Goal: Answer question/provide support: Share knowledge or assist other users

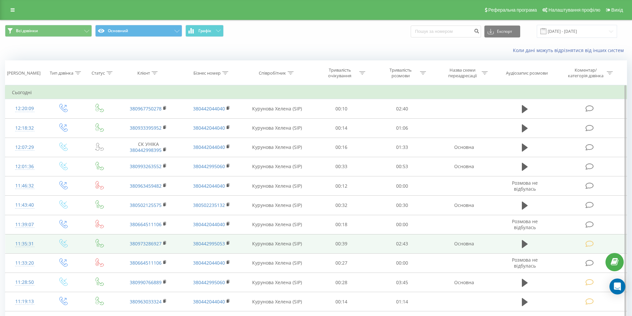
click at [524, 207] on icon at bounding box center [524, 206] width 6 height 8
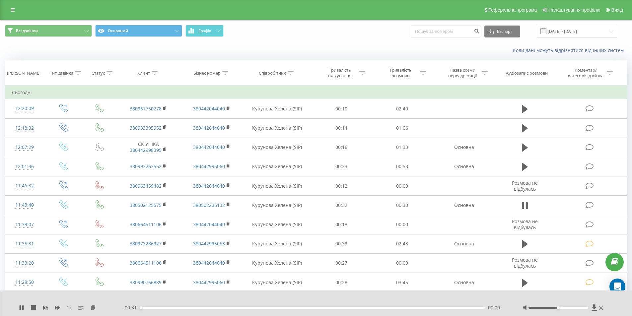
click at [434, 307] on div "00:00" at bounding box center [312, 308] width 345 height 2
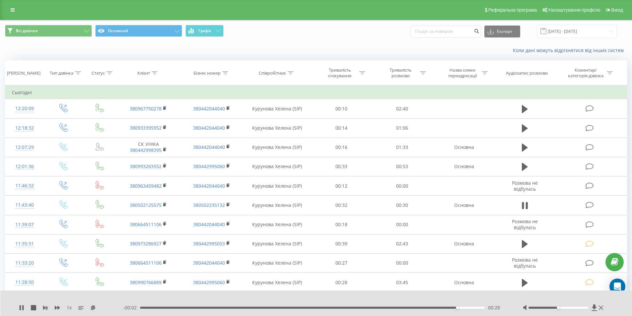
click at [369, 306] on div "- 00:02 00:28 00:28" at bounding box center [314, 307] width 383 height 7
click at [369, 307] on div "00:20" at bounding box center [312, 308] width 345 height 2
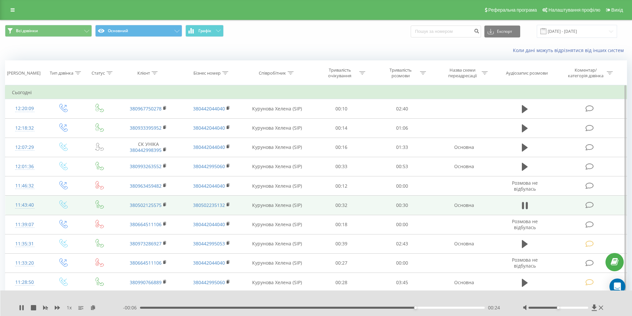
click at [588, 203] on icon at bounding box center [589, 205] width 8 height 7
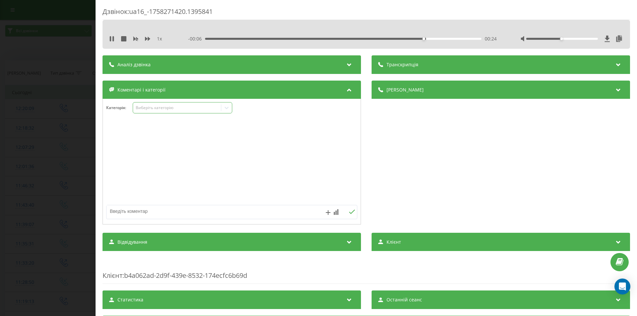
click at [172, 106] on div "Виберіть категорію" at bounding box center [177, 107] width 83 height 5
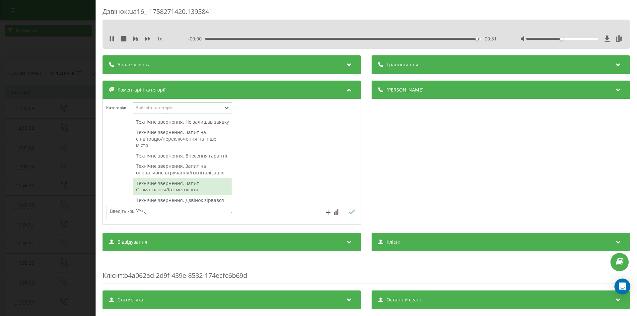
scroll to position [166, 0]
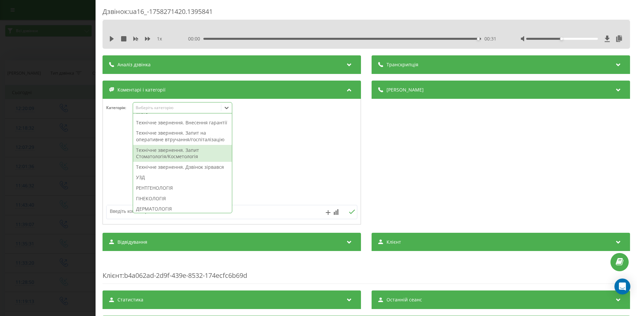
click at [175, 162] on div "Технічне звернення. Запит Стоматологія/Косметологія" at bounding box center [182, 153] width 99 height 17
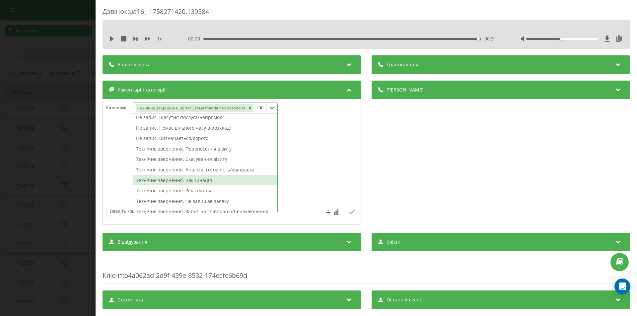
scroll to position [0, 0]
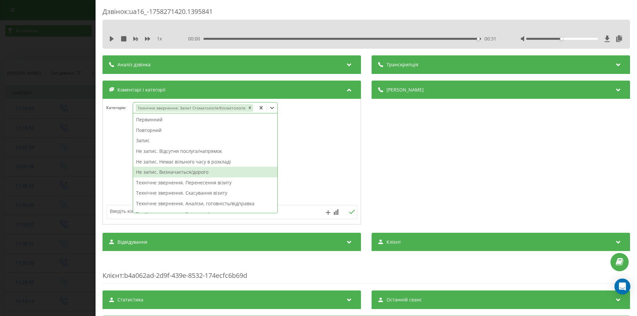
click at [197, 170] on div "Не запис. Визначається/дорого" at bounding box center [205, 172] width 144 height 11
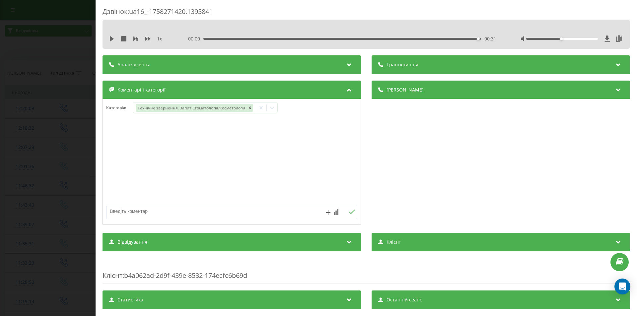
drag, startPoint x: 425, startPoint y: 142, endPoint x: 418, endPoint y: 145, distance: 8.5
click at [423, 143] on div "Деталі дзвінка Загальне Дата дзвінка 2025-09-19 11:43:40 Тип дзвінка Вхідний Ст…" at bounding box center [500, 154] width 258 height 146
click at [62, 162] on div "Дзвінок : ua16_-1758271420.1395841 1 x 00:00 00:31 00:31 Транскрипція Для AI-ан…" at bounding box center [318, 158] width 637 height 316
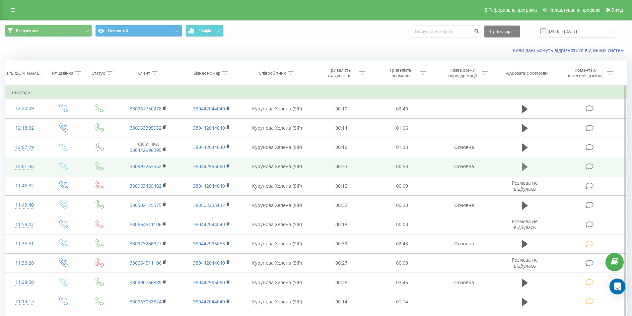
click at [526, 165] on icon at bounding box center [524, 166] width 6 height 9
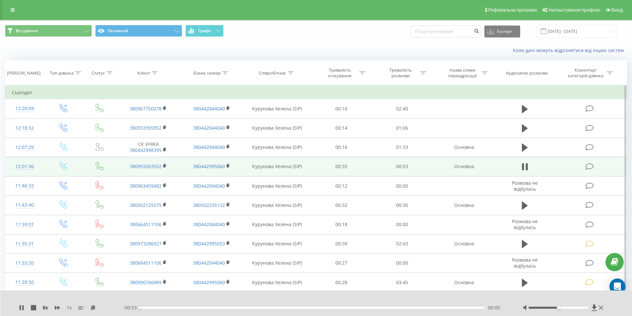
click at [439, 307] on div "00:00" at bounding box center [312, 308] width 345 height 2
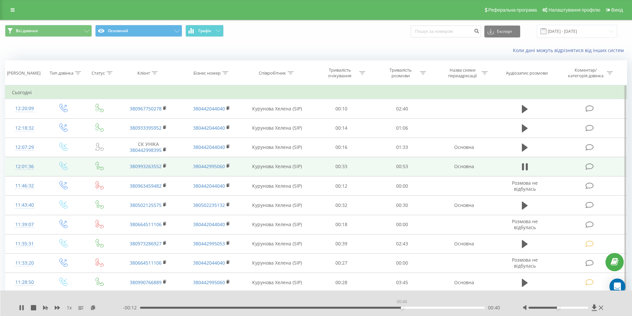
click at [401, 308] on div "00:40" at bounding box center [312, 308] width 345 height 2
click at [589, 167] on icon at bounding box center [589, 166] width 8 height 7
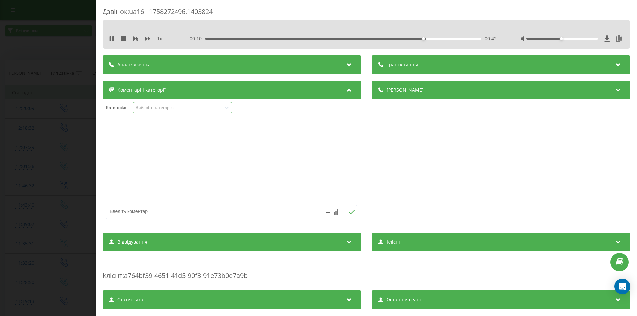
click at [157, 107] on div "Виберіть категорію" at bounding box center [177, 107] width 83 height 5
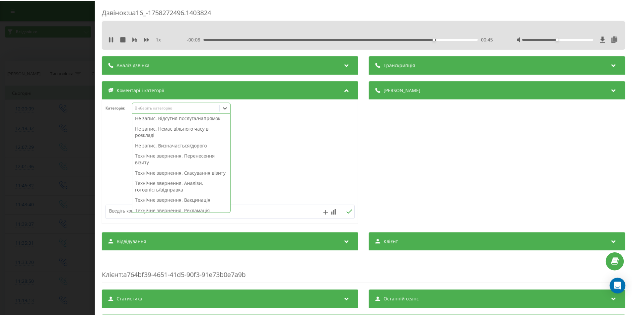
scroll to position [66, 0]
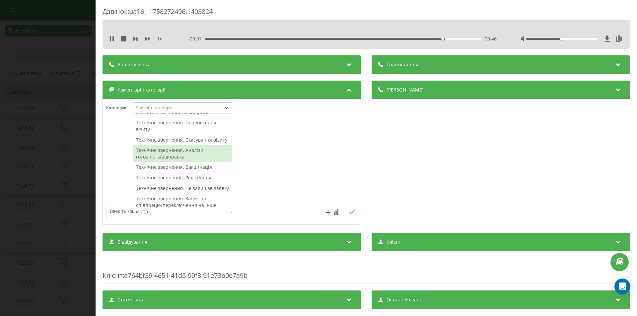
click at [175, 158] on div "Технічне звернення. Аналізи, готовність/відправка" at bounding box center [182, 153] width 99 height 17
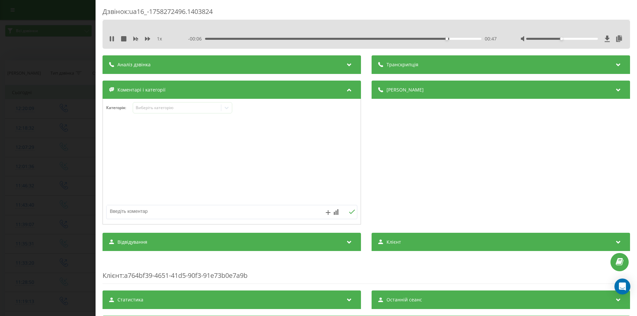
click at [400, 157] on div "Деталі дзвінка Загальне Дата дзвінка 2025-09-19 12:01:36 Тип дзвінка Вхідний Ст…" at bounding box center [500, 154] width 258 height 146
drag, startPoint x: 31, startPoint y: 179, endPoint x: 18, endPoint y: 51, distance: 128.7
click at [31, 178] on div "Дзвінок : ua16_-1758272496.1403824 1 x - 00:05 00:48 00:48 Транскрипція Для AI-…" at bounding box center [318, 158] width 637 height 316
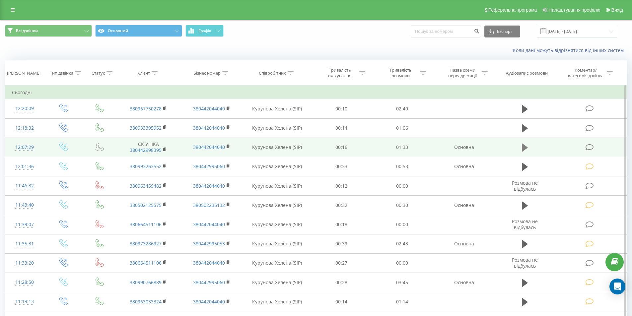
click at [522, 147] on icon at bounding box center [524, 148] width 6 height 8
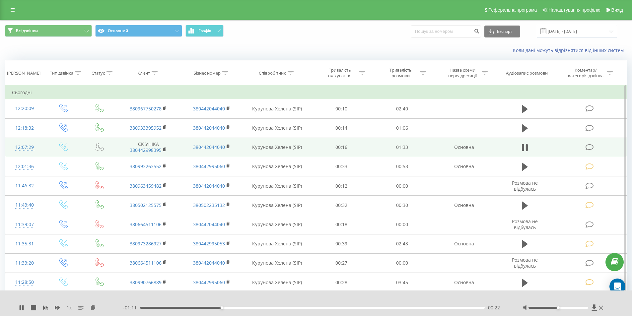
click at [590, 148] on icon at bounding box center [589, 147] width 8 height 7
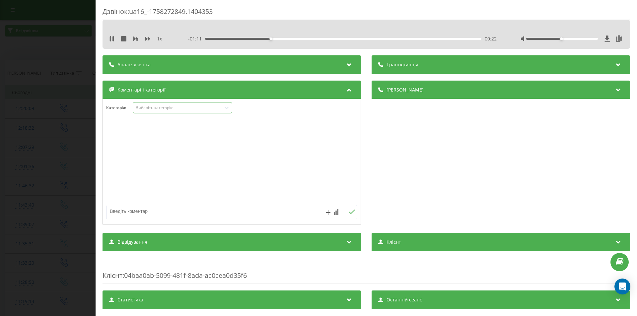
click at [168, 109] on div "Виберіть категорію" at bounding box center [177, 107] width 83 height 5
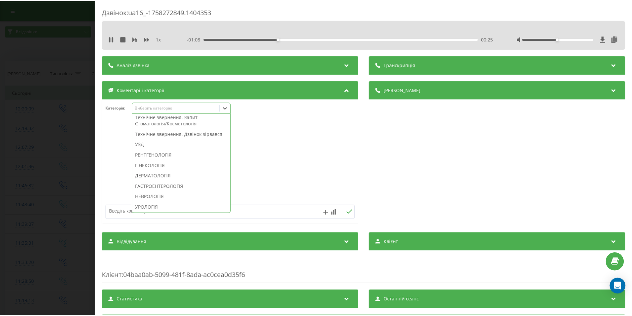
scroll to position [166, 0]
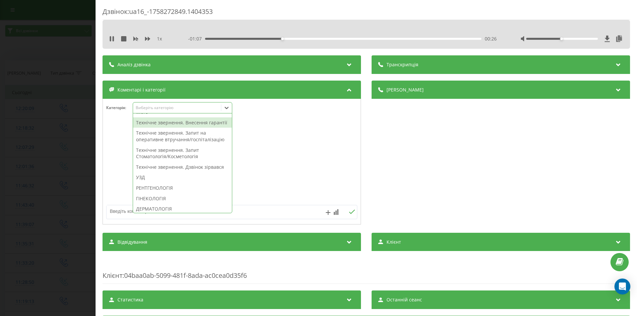
click at [187, 128] on div "Технічне звернення. Внесення гарантії" at bounding box center [182, 122] width 99 height 11
click at [463, 164] on div "Деталі дзвінка Загальне Дата дзвінка 2025-09-19 12:07:29 Тип дзвінка Вхідний Ст…" at bounding box center [500, 154] width 258 height 146
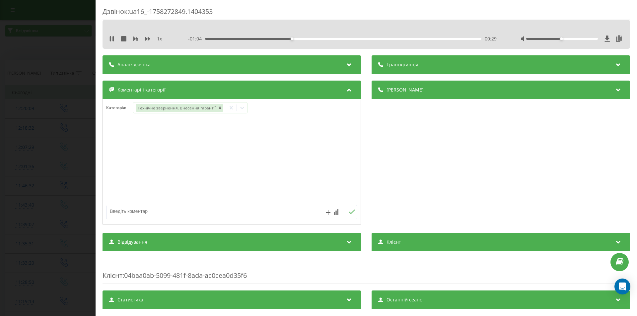
click at [58, 145] on div "Дзвінок : ua16_-1758272849.1404353 1 x - 01:04 00:29 00:29 Транскрипція Для AI-…" at bounding box center [318, 158] width 637 height 316
type textarea "дит стоматолог"
click at [349, 213] on icon at bounding box center [352, 212] width 6 height 4
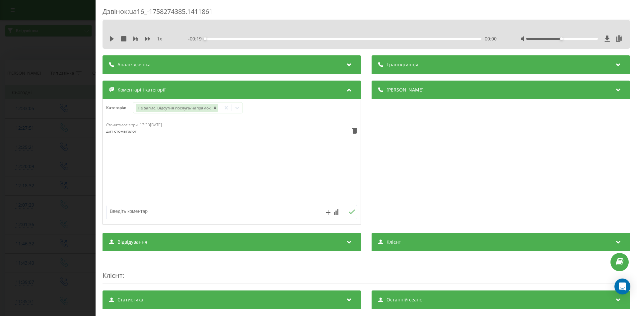
click at [64, 166] on div "Дзвінок : ua16_-1758274385.1411861 1 x - 00:19 00:00 00:00 Транскрипція Для AI-…" at bounding box center [318, 158] width 637 height 316
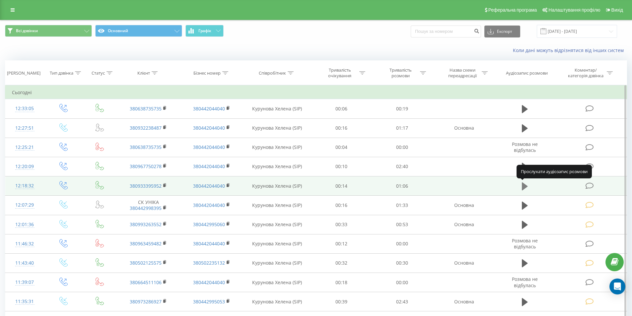
click at [526, 185] on icon at bounding box center [524, 186] width 6 height 8
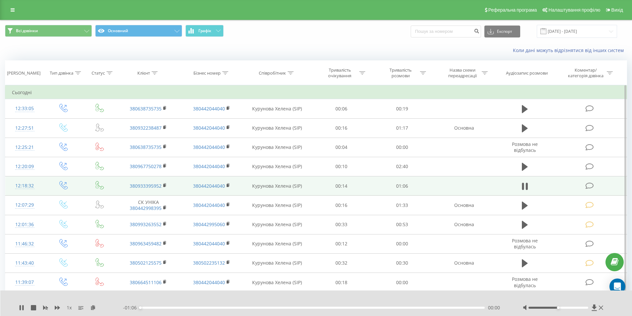
click at [445, 306] on div "- 01:06 00:00 00:00" at bounding box center [314, 307] width 383 height 7
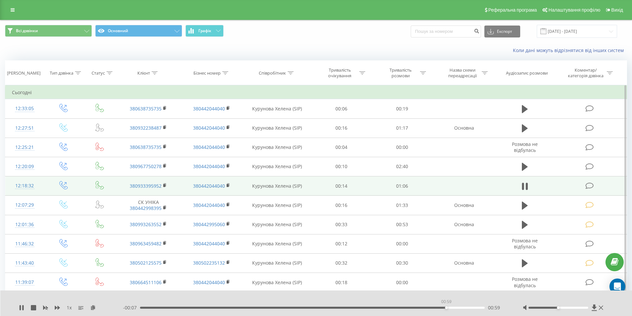
click at [446, 308] on div "00:59" at bounding box center [312, 308] width 345 height 2
click at [412, 308] on div "00:52" at bounding box center [312, 308] width 345 height 2
click at [590, 186] on icon at bounding box center [589, 185] width 8 height 7
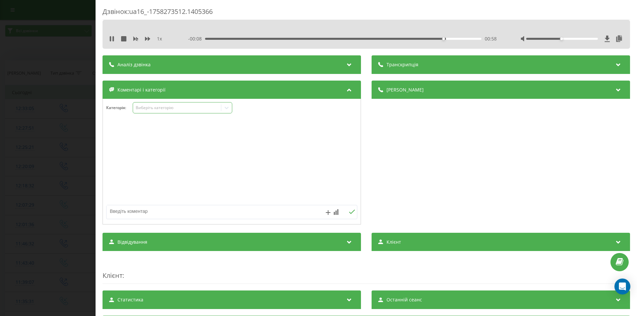
click at [153, 108] on div "Виберіть категорію" at bounding box center [177, 107] width 83 height 5
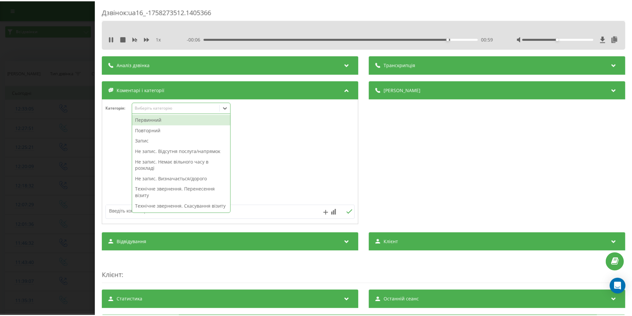
scroll to position [33, 0]
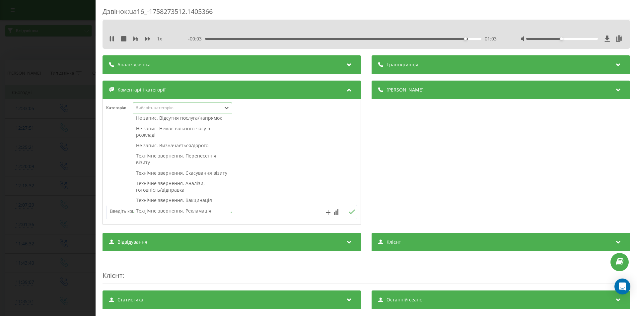
click at [183, 144] on div "Не запис. Визначається/дорого" at bounding box center [182, 145] width 99 height 11
drag, startPoint x: 426, startPoint y: 159, endPoint x: 293, endPoint y: 183, distance: 135.3
click at [425, 159] on div "Деталі дзвінка Загальне Дата дзвінка 2025-09-19 12:18:32 Тип дзвінка Вихідний С…" at bounding box center [500, 154] width 258 height 146
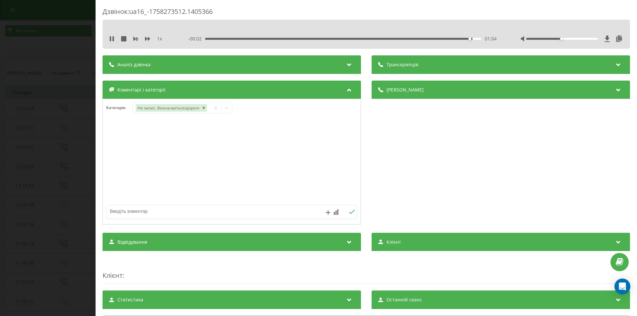
click at [17, 173] on div "Дзвінок : ua16_-1758273512.1405366 1 x - 00:02 01:04 01:04 Транскрипція Для AI-…" at bounding box center [318, 158] width 637 height 316
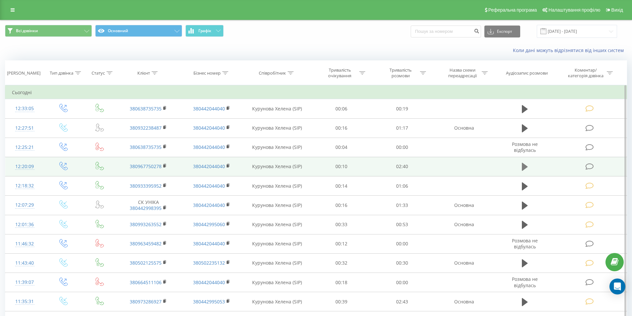
click at [523, 166] on icon at bounding box center [524, 167] width 6 height 8
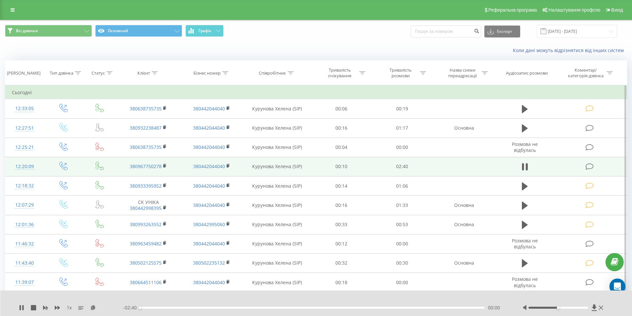
click at [438, 308] on div "00:00" at bounding box center [312, 308] width 345 height 2
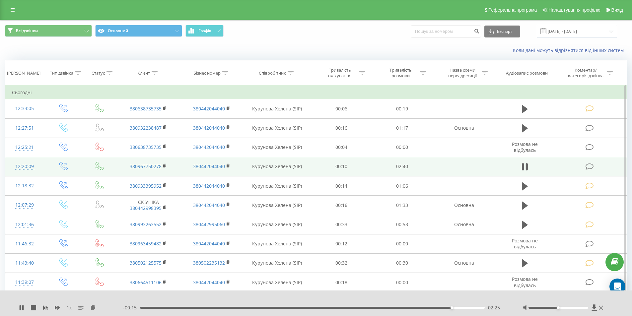
click at [588, 165] on icon at bounding box center [589, 166] width 8 height 7
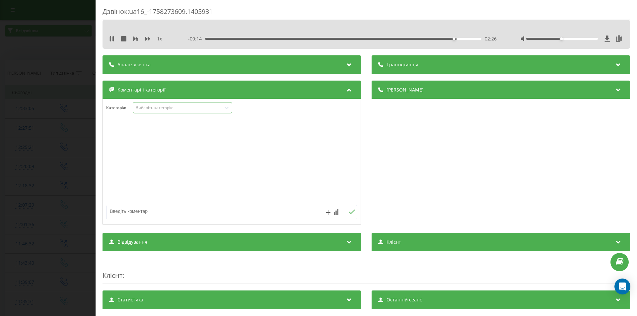
click at [164, 107] on div "Виберіть категорію" at bounding box center [177, 107] width 83 height 5
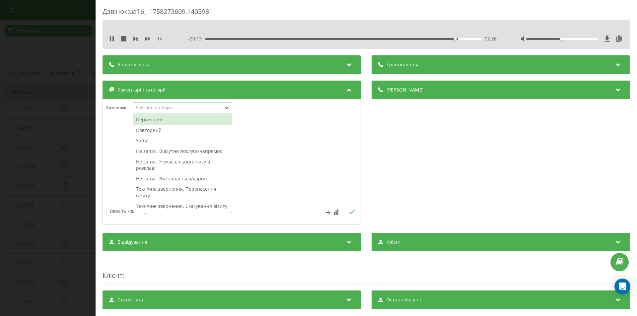
click at [161, 118] on div "Первинний" at bounding box center [182, 119] width 99 height 11
drag, startPoint x: 442, startPoint y: 130, endPoint x: 416, endPoint y: 133, distance: 26.4
click at [442, 130] on div "Деталі дзвінка Загальне Дата дзвінка 2025-09-19 12:20:09 Тип дзвінка Вихідний С…" at bounding box center [500, 154] width 258 height 146
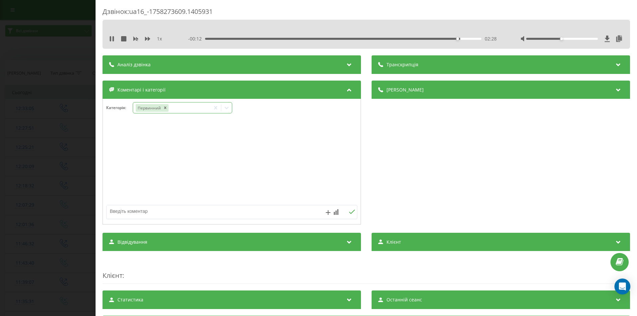
click at [225, 105] on icon at bounding box center [226, 107] width 7 height 7
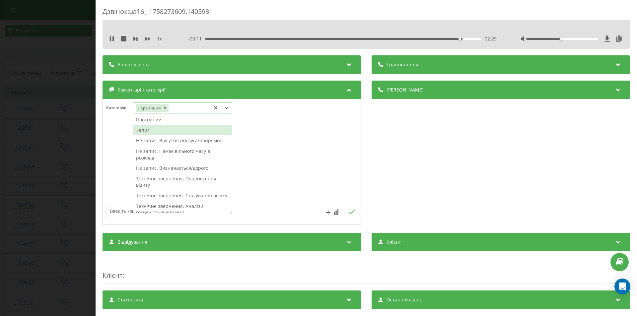
click at [181, 130] on div "Запис" at bounding box center [182, 130] width 99 height 11
click at [408, 172] on div "Деталі дзвінка Загальне Дата дзвінка 2025-09-19 12:20:09 Тип дзвінка Вихідний С…" at bounding box center [500, 154] width 258 height 146
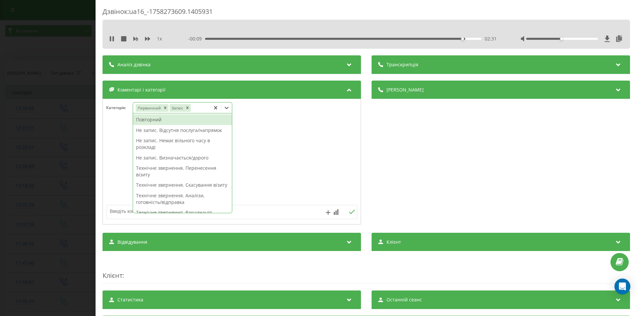
click at [232, 109] on div at bounding box center [226, 107] width 11 height 11
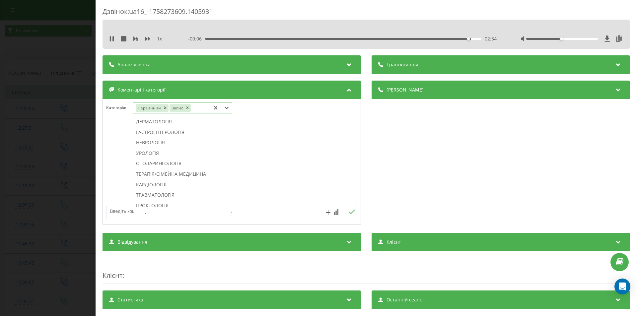
scroll to position [265, 0]
click at [171, 188] on div "СТОМАТОЛОГІЯ" at bounding box center [182, 182] width 99 height 11
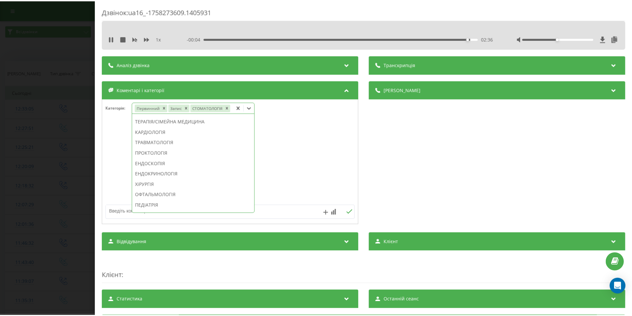
scroll to position [226, 0]
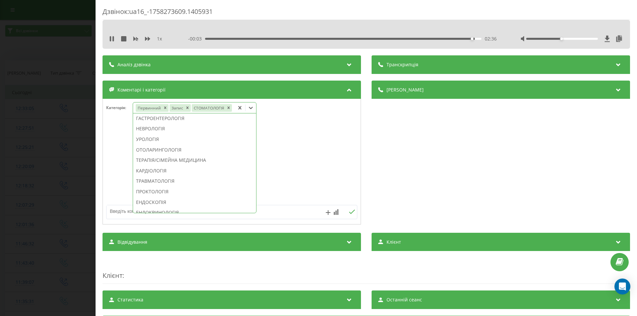
click at [406, 170] on div "Деталі дзвінка Загальне Дата дзвінка 2025-09-19 12:20:09 Тип дзвінка Вихідний С…" at bounding box center [500, 154] width 258 height 146
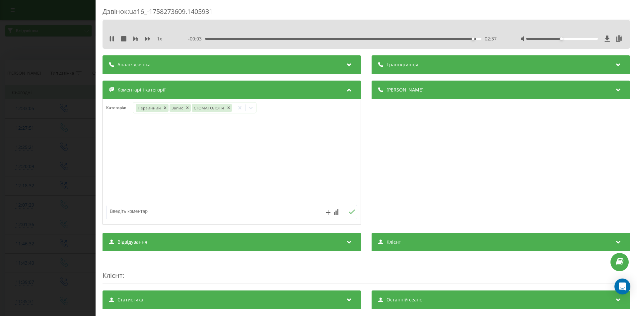
click at [60, 182] on div "Дзвінок : ua16_-1758273609.1405931 1 x - 00:03 02:37 02:37 Транскрипція Для AI-…" at bounding box center [318, 158] width 637 height 316
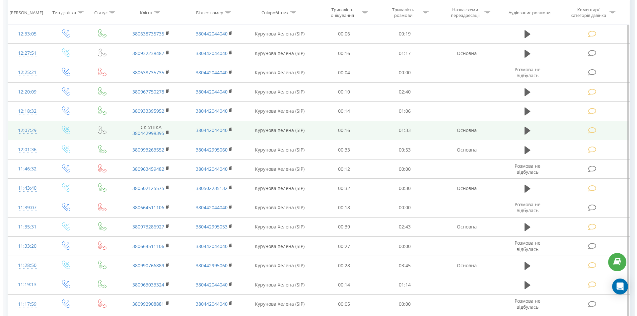
scroll to position [33, 0]
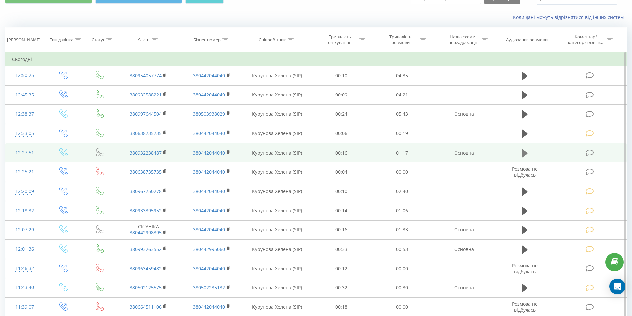
click at [526, 152] on icon at bounding box center [524, 153] width 6 height 8
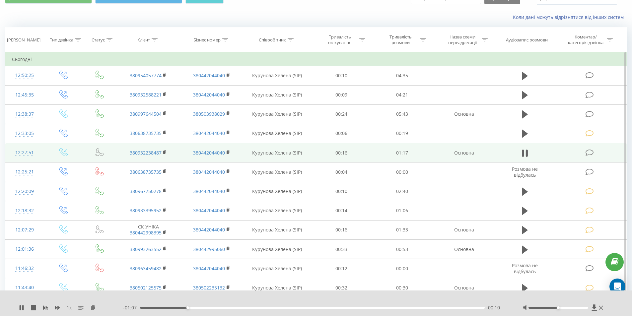
click at [588, 151] on icon at bounding box center [589, 152] width 8 height 7
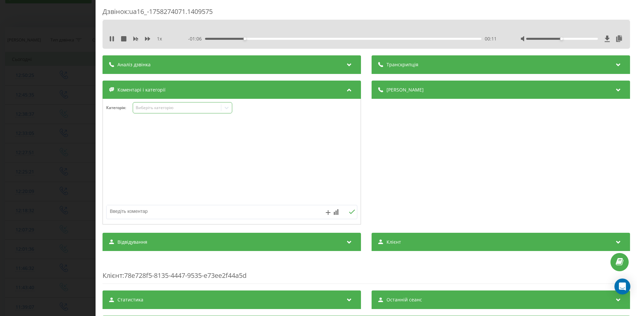
click at [162, 108] on div "Виберіть категорію" at bounding box center [177, 107] width 83 height 5
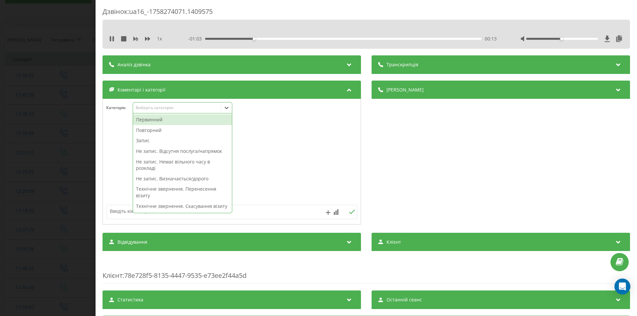
click at [196, 189] on div "Технічне звернення. Перенесення візиту" at bounding box center [182, 192] width 99 height 17
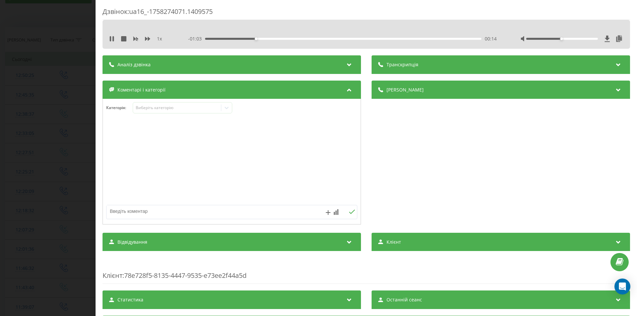
drag, startPoint x: 460, startPoint y: 169, endPoint x: 326, endPoint y: 199, distance: 137.7
click at [460, 169] on div "Деталі дзвінка Загальне Дата дзвінка [DATE] 12:27:51 Тип дзвінка Вхідний Статус…" at bounding box center [500, 154] width 258 height 146
click at [47, 211] on div "Дзвінок : ua16_-1758274071.1409575 1 x - 01:00 00:17 00:17 Транскрипція Для AI-…" at bounding box center [318, 158] width 637 height 316
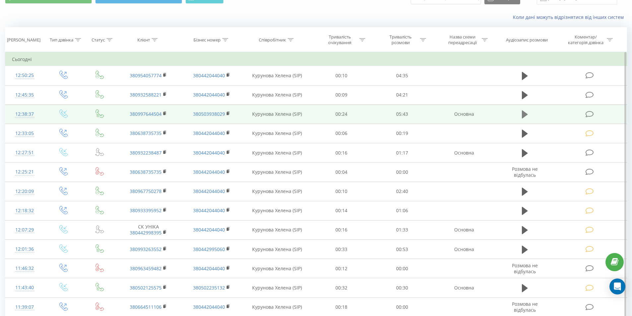
click at [523, 114] on icon at bounding box center [524, 114] width 6 height 8
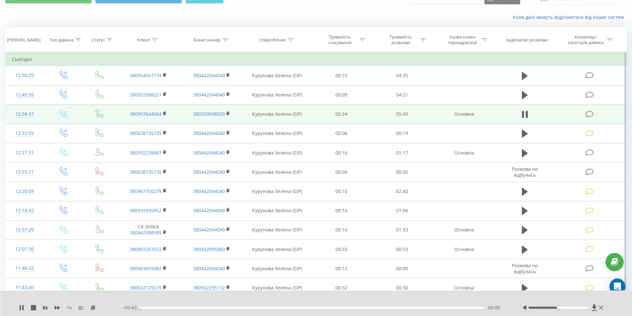
click at [439, 308] on div "00:00" at bounding box center [312, 308] width 345 height 2
click at [440, 308] on div "00:00" at bounding box center [312, 308] width 345 height 2
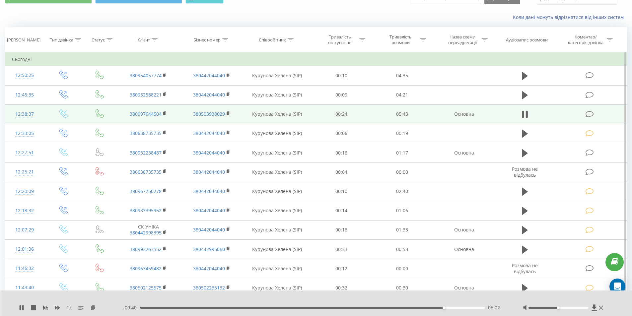
click at [455, 307] on div "05:02" at bounding box center [312, 308] width 345 height 2
click at [588, 114] on icon at bounding box center [589, 114] width 8 height 7
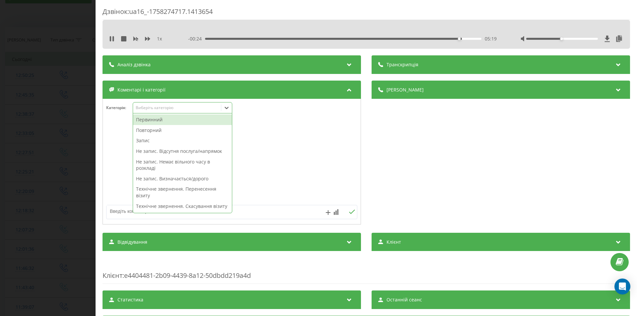
click at [184, 107] on div "Виберіть категорію" at bounding box center [177, 107] width 83 height 5
drag, startPoint x: 162, startPoint y: 131, endPoint x: 263, endPoint y: 155, distance: 103.4
click at [162, 131] on div "Повторний" at bounding box center [182, 130] width 99 height 11
drag, startPoint x: 413, startPoint y: 157, endPoint x: 272, endPoint y: 126, distance: 145.3
click at [414, 157] on div "Деталі дзвінка Загальне Дата дзвінка 2025-09-19 12:38:37 Тип дзвінка Вхідний Ст…" at bounding box center [500, 154] width 258 height 146
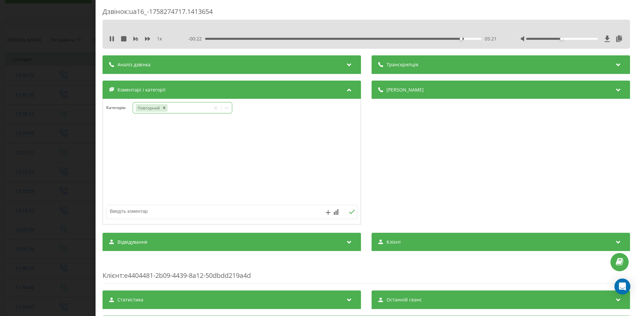
click at [228, 106] on icon at bounding box center [226, 107] width 7 height 7
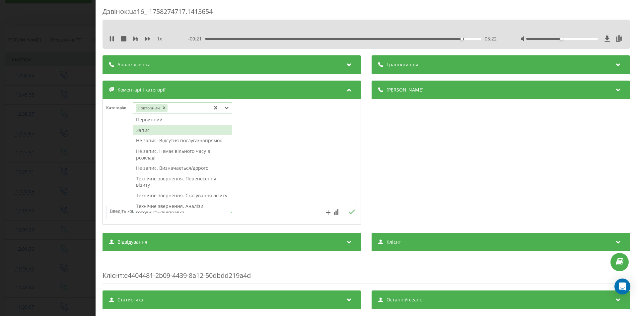
drag, startPoint x: 152, startPoint y: 130, endPoint x: 178, endPoint y: 134, distance: 26.9
click at [152, 130] on div "Запис" at bounding box center [182, 130] width 99 height 11
click at [441, 192] on div "Деталі дзвінка Загальне Дата дзвінка 2025-09-19 12:38:37 Тип дзвінка Вхідний Ст…" at bounding box center [500, 154] width 258 height 146
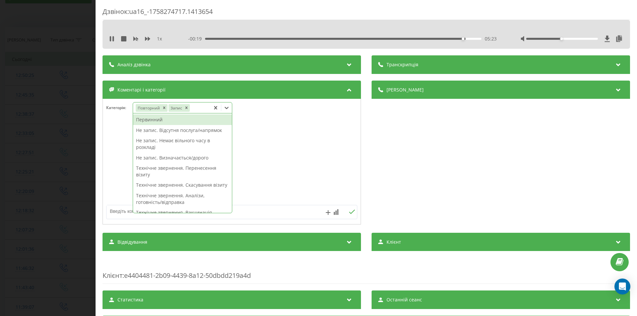
drag, startPoint x: 229, startPoint y: 108, endPoint x: 224, endPoint y: 112, distance: 6.1
click at [229, 108] on icon at bounding box center [226, 107] width 7 height 7
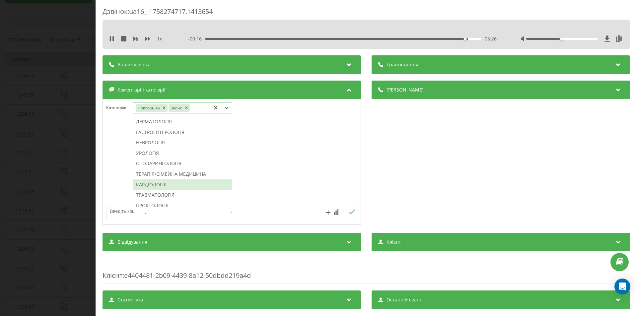
scroll to position [298, 0]
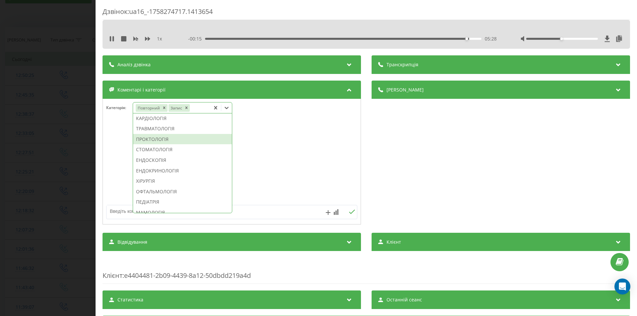
click at [162, 145] on div "ПРОКТОЛОГІЯ" at bounding box center [182, 139] width 99 height 11
click at [444, 154] on div "Деталі дзвінка Загальне Дата дзвінка 2025-09-19 12:38:37 Тип дзвінка Вхідний Ст…" at bounding box center [500, 154] width 258 height 146
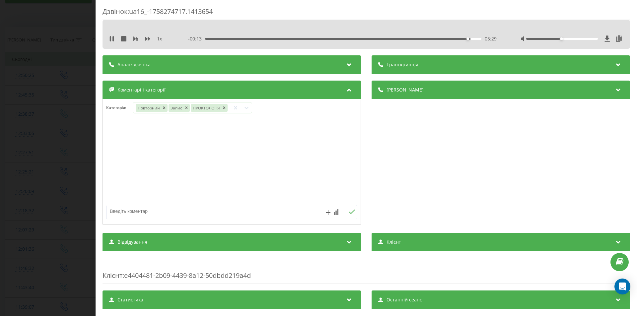
click at [69, 142] on div "Дзвінок : ua16_-1758274717.1413654 1 x - 00:13 05:29 05:29 Транскрипція Для AI-…" at bounding box center [318, 158] width 637 height 316
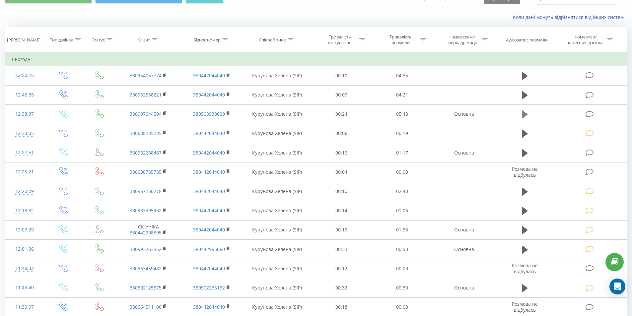
click at [521, 114] on icon at bounding box center [524, 114] width 6 height 8
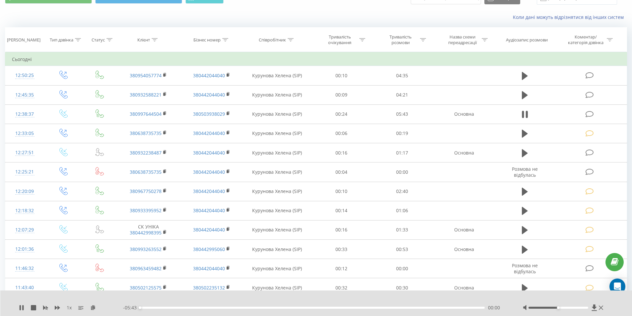
click at [439, 306] on div "- 05:43 00:00 00:00" at bounding box center [314, 307] width 383 height 7
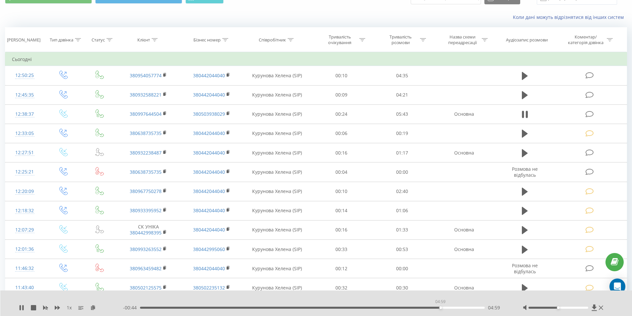
click at [440, 308] on div "04:59" at bounding box center [312, 308] width 345 height 2
click at [455, 308] on div "05:02" at bounding box center [312, 308] width 345 height 2
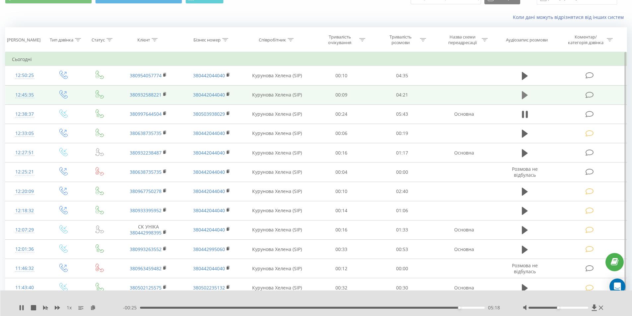
click at [522, 94] on icon at bounding box center [524, 95] width 6 height 8
click at [439, 307] on div "03:46" at bounding box center [312, 308] width 345 height 2
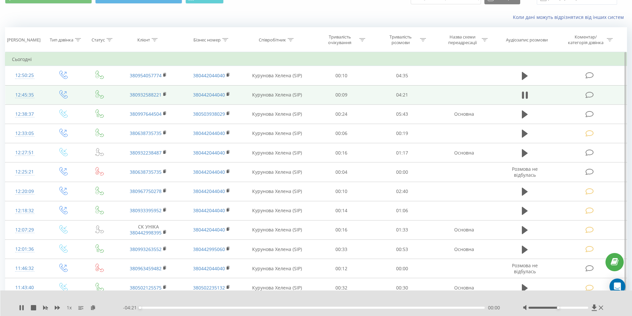
click at [439, 307] on div "00:00" at bounding box center [312, 308] width 345 height 2
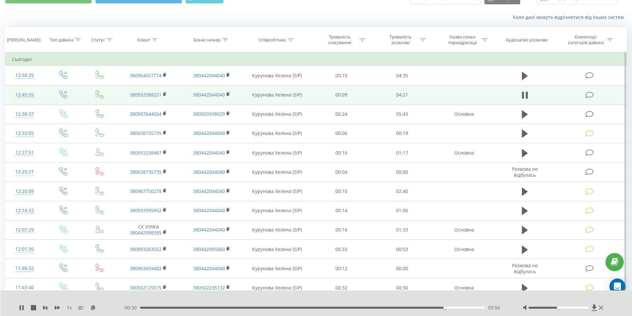
click at [428, 307] on div "03:50" at bounding box center [312, 308] width 345 height 2
click at [412, 307] on div "03:40" at bounding box center [312, 308] width 345 height 2
click at [466, 307] on div "04:07" at bounding box center [312, 308] width 345 height 2
click at [588, 94] on icon at bounding box center [589, 95] width 8 height 7
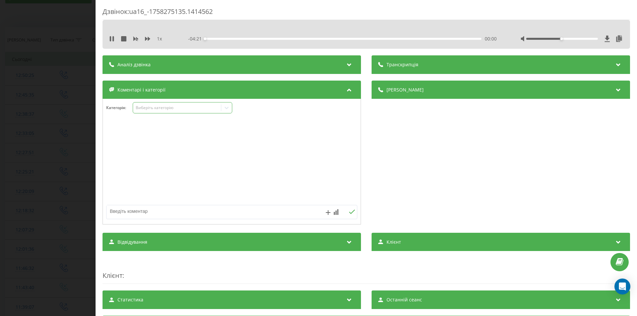
click at [153, 109] on div "Виберіть категорію" at bounding box center [177, 107] width 83 height 5
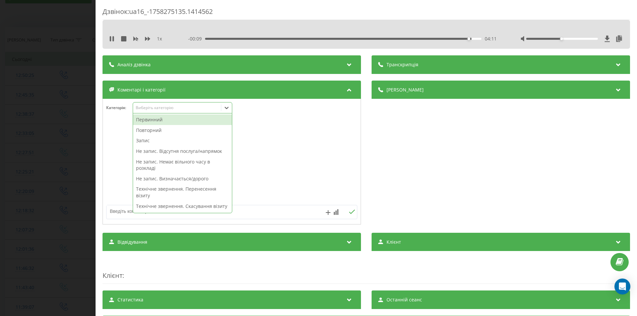
click at [160, 118] on div "Первинний" at bounding box center [182, 119] width 99 height 11
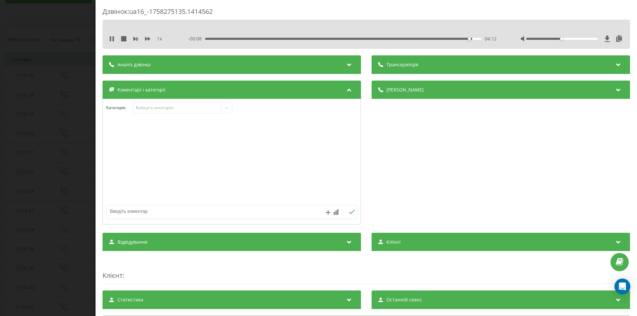
click at [495, 188] on div "Деталі дзвінка Загальне Дата дзвінка 2025-09-19 12:45:35 Тип дзвінка Вихідний С…" at bounding box center [500, 154] width 258 height 146
click at [228, 108] on icon at bounding box center [226, 108] width 4 height 2
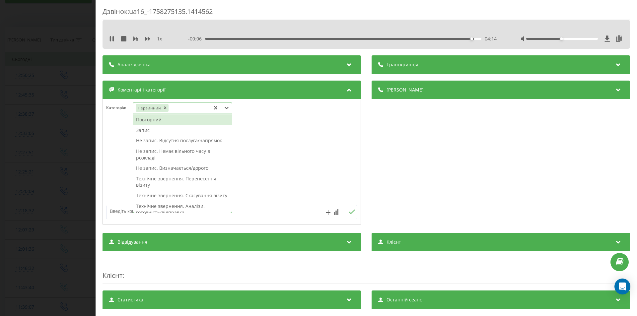
click at [155, 130] on div "Запис" at bounding box center [182, 130] width 99 height 11
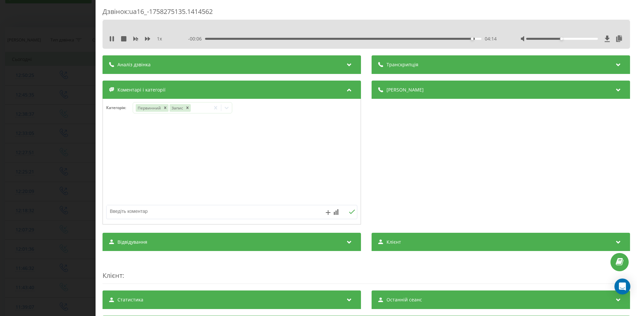
drag, startPoint x: 462, startPoint y: 186, endPoint x: 334, endPoint y: 156, distance: 132.1
click at [461, 186] on div "Деталі дзвінка Загальне Дата дзвінка 2025-09-19 12:45:35 Тип дзвінка Вихідний С…" at bounding box center [500, 154] width 258 height 146
click at [227, 107] on icon at bounding box center [226, 107] width 7 height 7
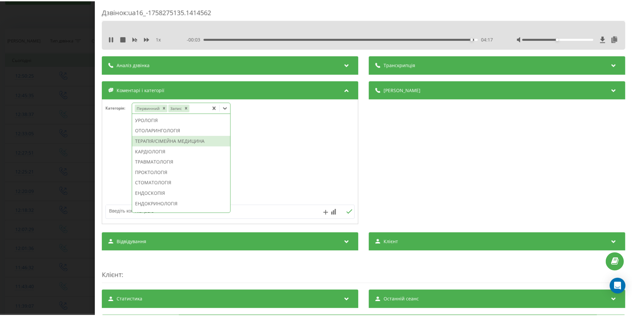
scroll to position [298, 0]
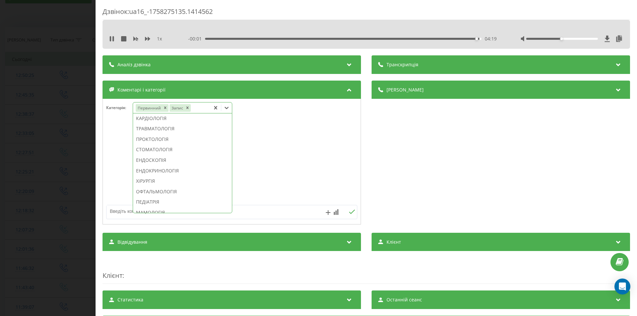
click at [166, 155] on div "СТОМАТОЛОГІЯ" at bounding box center [182, 149] width 99 height 11
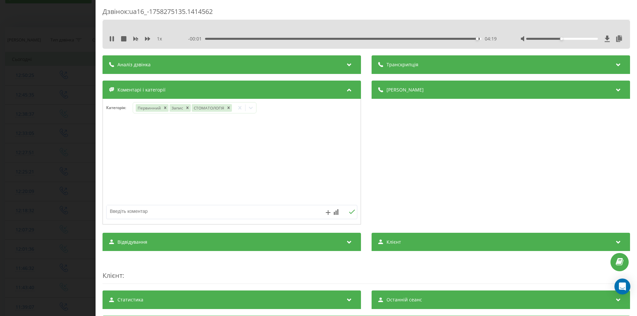
click at [401, 179] on div "Деталі дзвінка Загальне Дата дзвінка 2025-09-19 12:45:35 Тип дзвінка Вихідний С…" at bounding box center [500, 154] width 258 height 146
click at [74, 149] on div "Дзвінок : ua16_-1758275135.1414562 1 x - 00:00 04:20 04:20 Транскрипція Для AI-…" at bounding box center [318, 158] width 637 height 316
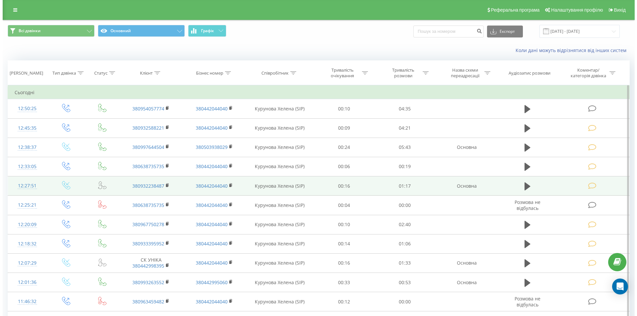
scroll to position [33, 0]
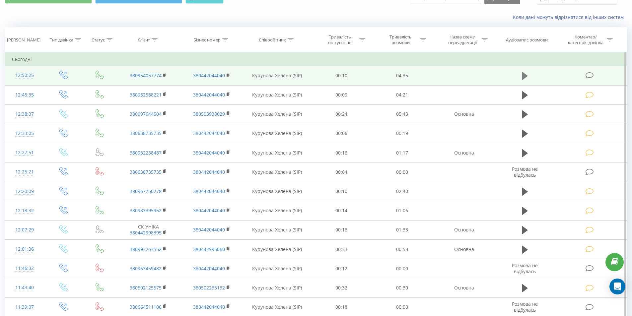
click at [524, 77] on icon at bounding box center [524, 76] width 6 height 8
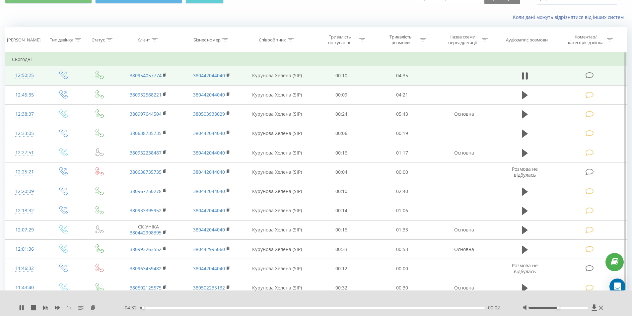
click at [454, 307] on div "00:02" at bounding box center [312, 308] width 345 height 2
click at [454, 307] on div "00:00" at bounding box center [312, 308] width 345 height 2
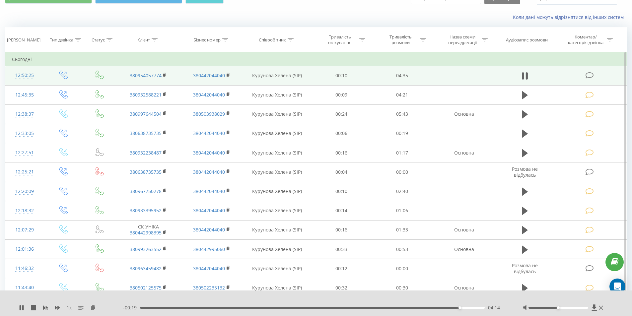
click at [588, 76] on icon at bounding box center [589, 75] width 8 height 7
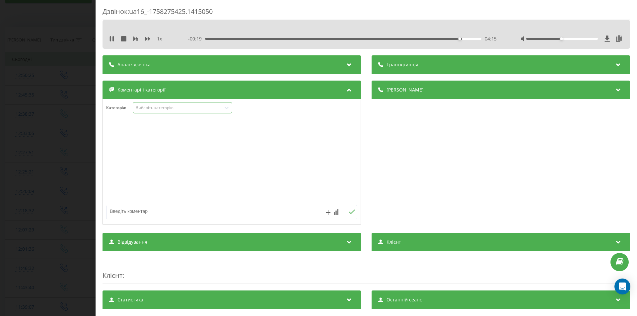
click at [164, 105] on div "Виберіть категорію" at bounding box center [177, 107] width 83 height 5
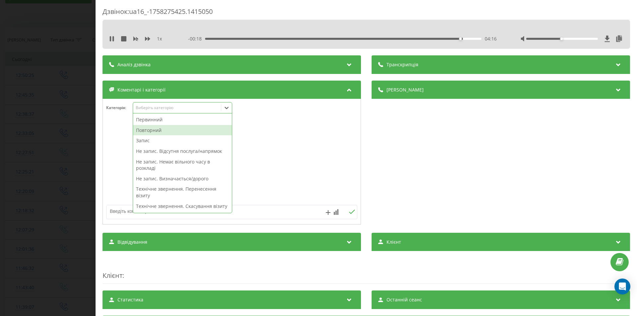
drag, startPoint x: 152, startPoint y: 130, endPoint x: 284, endPoint y: 140, distance: 133.0
click at [152, 130] on div "Повторний" at bounding box center [182, 130] width 99 height 11
click at [449, 171] on div "Деталі дзвінка Загальне Дата дзвінка 2025-09-19 12:50:25 Тип дзвінка Вихідний С…" at bounding box center [500, 154] width 258 height 146
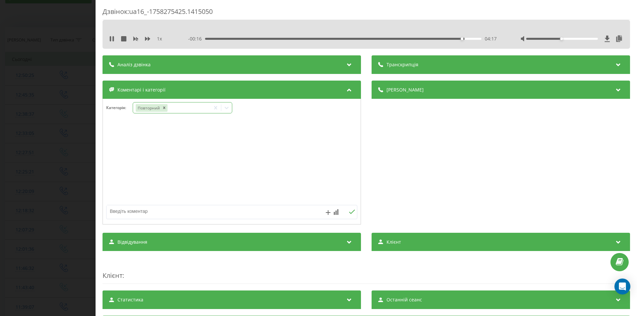
click at [225, 108] on icon at bounding box center [226, 108] width 4 height 2
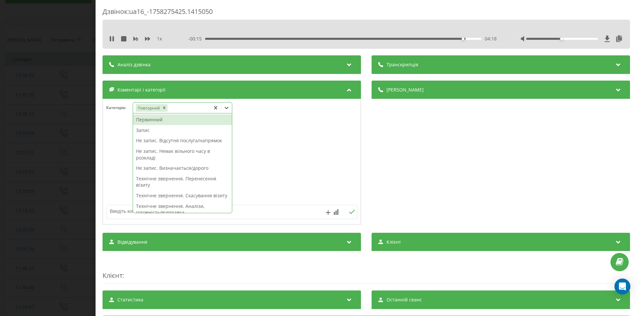
drag, startPoint x: 165, startPoint y: 131, endPoint x: 219, endPoint y: 137, distance: 54.7
click at [166, 131] on div "Запис" at bounding box center [182, 130] width 99 height 11
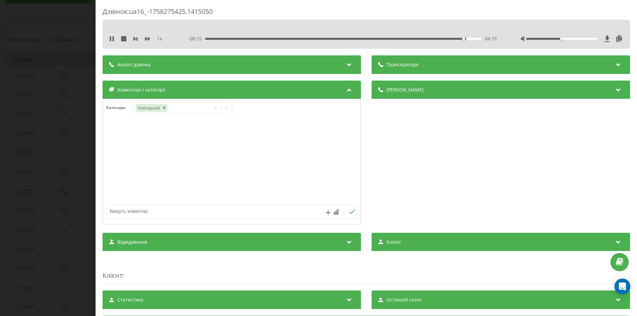
drag, startPoint x: 442, startPoint y: 204, endPoint x: 301, endPoint y: 161, distance: 147.0
click at [440, 204] on div "Деталі дзвінка Загальне Дата дзвінка 2025-09-19 12:50:25 Тип дзвінка Вихідний С…" at bounding box center [500, 154] width 258 height 146
drag, startPoint x: 226, startPoint y: 105, endPoint x: 226, endPoint y: 111, distance: 5.3
click at [227, 106] on icon at bounding box center [226, 107] width 7 height 7
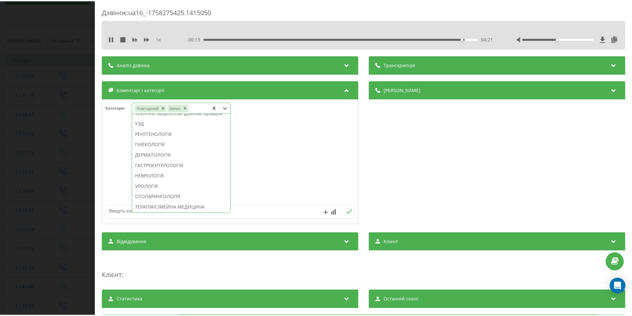
scroll to position [265, 0]
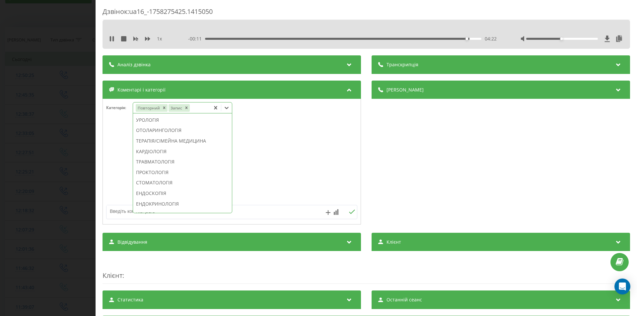
drag, startPoint x: 166, startPoint y: 201, endPoint x: 220, endPoint y: 201, distance: 53.7
click at [167, 188] on div "СТОМАТОЛОГІЯ" at bounding box center [182, 182] width 99 height 11
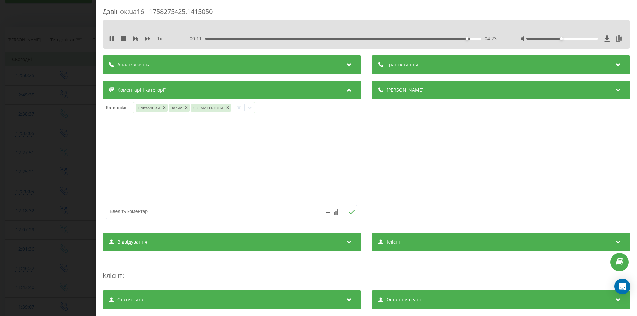
drag, startPoint x: 459, startPoint y: 173, endPoint x: 377, endPoint y: 191, distance: 84.5
click at [454, 174] on div "Деталі дзвінка Загальне Дата дзвінка 2025-09-19 12:50:25 Тип дзвінка Вихідний С…" at bounding box center [500, 154] width 258 height 146
click at [68, 172] on div "Дзвінок : ua16_-1758275425.1415050 1 x - 00:10 04:23 04:23 Транскрипція Для AI-…" at bounding box center [318, 158] width 637 height 316
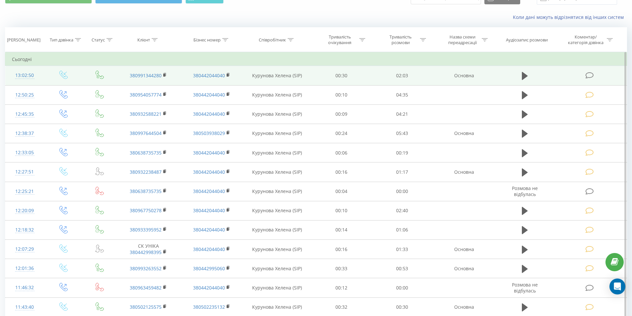
click at [590, 75] on icon at bounding box center [589, 75] width 8 height 7
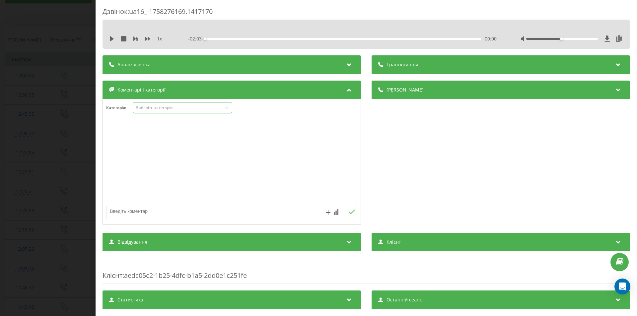
click at [169, 109] on div "Виберіть категорію" at bounding box center [177, 107] width 83 height 5
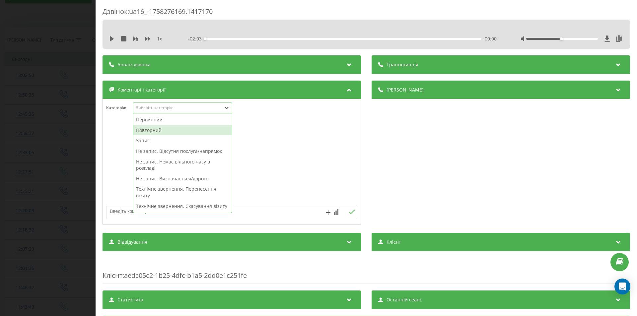
click at [159, 131] on div "Повторний" at bounding box center [182, 130] width 99 height 11
click at [375, 159] on div "Деталі дзвінка Загальне Дата дзвінка 2025-09-19 13:02:50 Тип дзвінка Вхідний Ст…" at bounding box center [500, 154] width 258 height 146
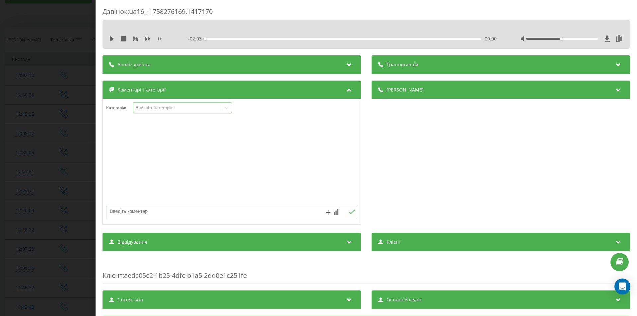
click at [227, 104] on icon at bounding box center [226, 107] width 7 height 7
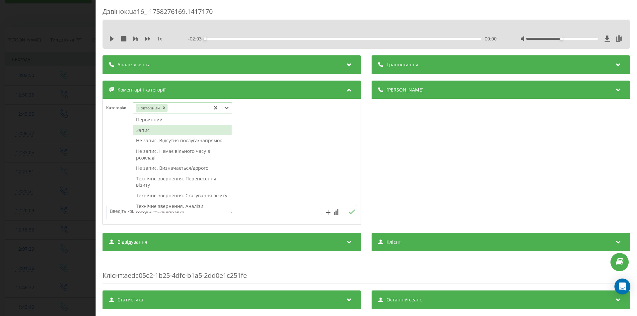
drag, startPoint x: 153, startPoint y: 129, endPoint x: 177, endPoint y: 130, distance: 24.5
click at [153, 129] on div "Запис" at bounding box center [182, 130] width 99 height 11
click at [403, 196] on div "Деталі дзвінка Загальне Дата дзвінка 2025-09-19 13:02:50 Тип дзвінка Вхідний Ст…" at bounding box center [500, 154] width 258 height 146
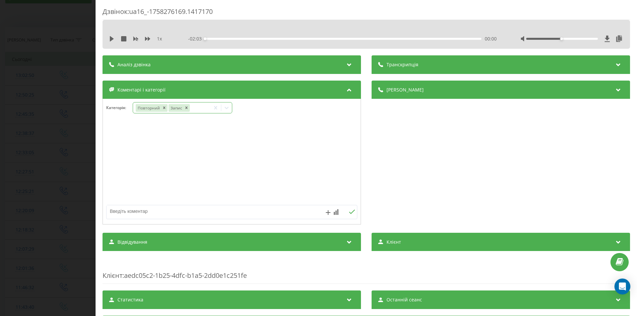
click at [227, 110] on icon at bounding box center [226, 107] width 7 height 7
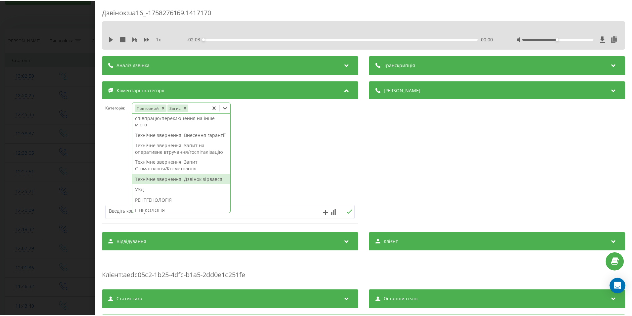
scroll to position [166, 0]
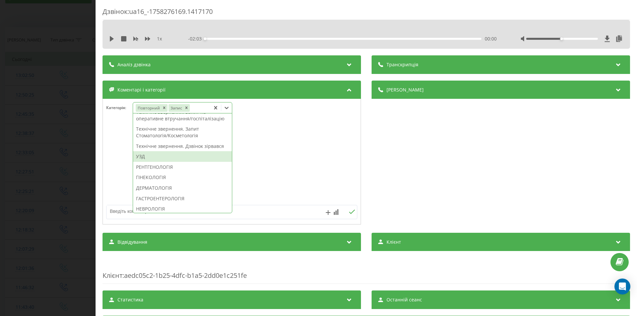
click at [141, 162] on div "УЗД" at bounding box center [182, 156] width 99 height 11
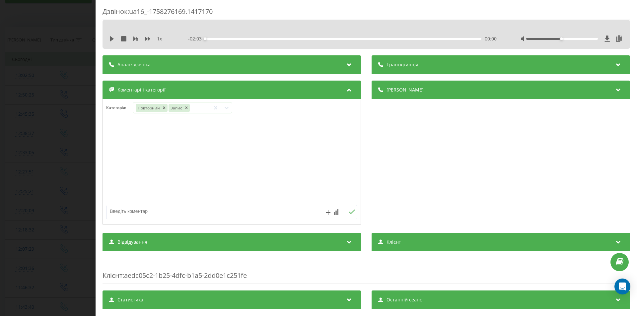
click at [410, 191] on div "Деталі дзвінка Загальне Дата дзвінка 2025-09-19 13:02:50 Тип дзвінка Вхідний Ст…" at bounding box center [500, 154] width 258 height 146
click at [53, 170] on div "Дзвінок : ua16_-1758276169.1417170 1 x - 02:03 00:00 00:00 Транскрипція Для AI-…" at bounding box center [318, 158] width 637 height 316
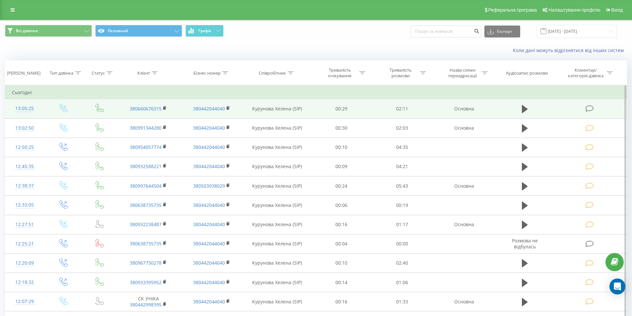
click at [588, 108] on icon at bounding box center [589, 108] width 8 height 7
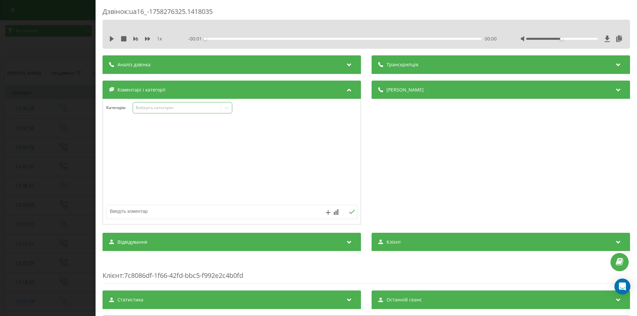
click at [146, 110] on div "Виберіть категорію" at bounding box center [177, 107] width 83 height 5
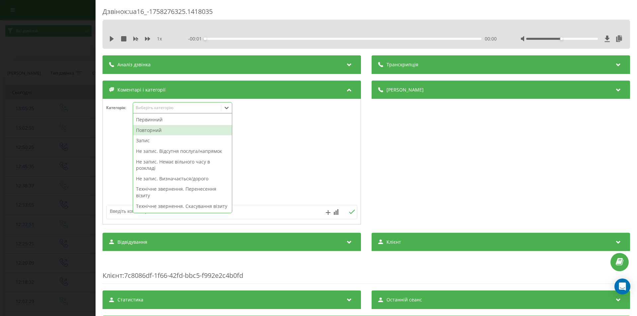
drag, startPoint x: 154, startPoint y: 130, endPoint x: 182, endPoint y: 132, distance: 27.6
click at [156, 130] on div "Повторний" at bounding box center [182, 130] width 99 height 11
click at [448, 175] on div "Деталі дзвінка Загальне Дата дзвінка [DATE] 13:05:25 Тип дзвінка Вхідний Статус…" at bounding box center [500, 154] width 258 height 146
click at [228, 108] on icon at bounding box center [226, 108] width 4 height 2
drag, startPoint x: 167, startPoint y: 132, endPoint x: 223, endPoint y: 127, distance: 55.9
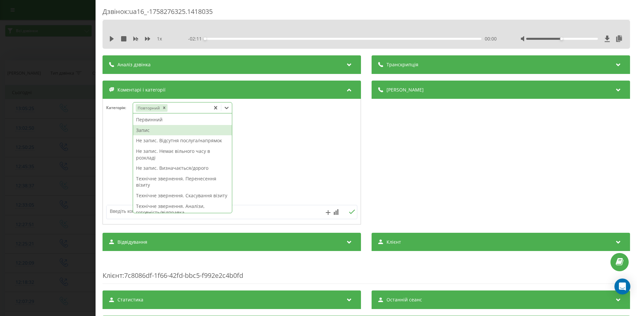
click at [168, 132] on div "Запис" at bounding box center [182, 130] width 99 height 11
click at [443, 164] on div "Деталі дзвінка Загальне Дата дзвінка [DATE] 13:05:25 Тип дзвінка Вхідний Статус…" at bounding box center [500, 154] width 258 height 146
click at [226, 108] on icon at bounding box center [226, 108] width 4 height 2
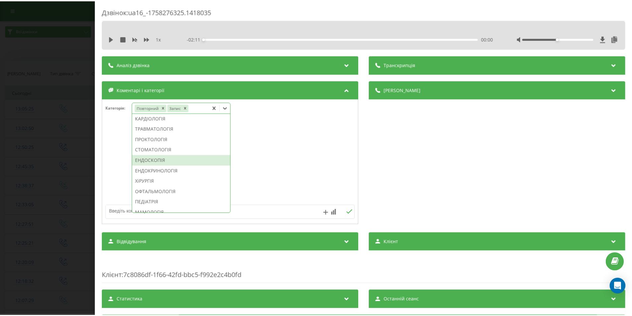
scroll to position [365, 0]
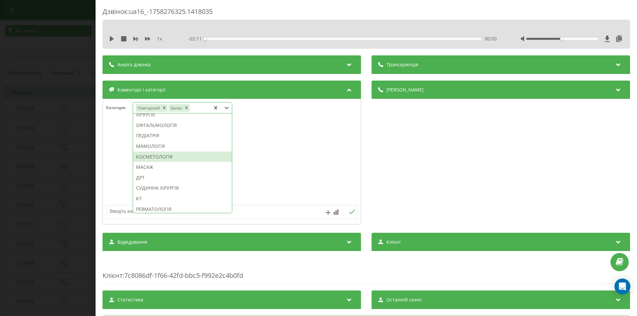
click at [169, 162] on div "КОСМЕТОЛОГІЯ" at bounding box center [182, 157] width 99 height 11
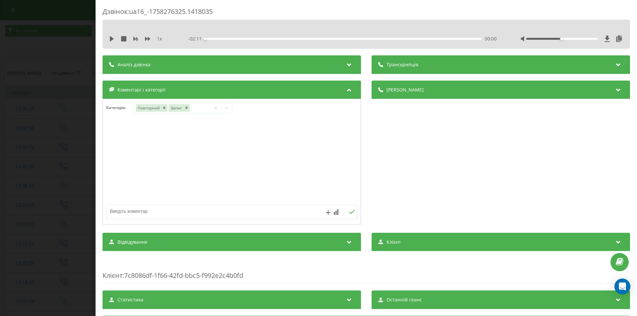
click at [479, 173] on div "Деталі дзвінка Загальне Дата дзвінка 2025-09-19 13:05:25 Тип дзвінка Вхідний Ст…" at bounding box center [500, 154] width 258 height 146
click at [50, 145] on div "Дзвінок : ua16_-1758276325.1418035 1 x - 02:11 00:00 00:00 Транскрипція Для AI-…" at bounding box center [318, 158] width 637 height 316
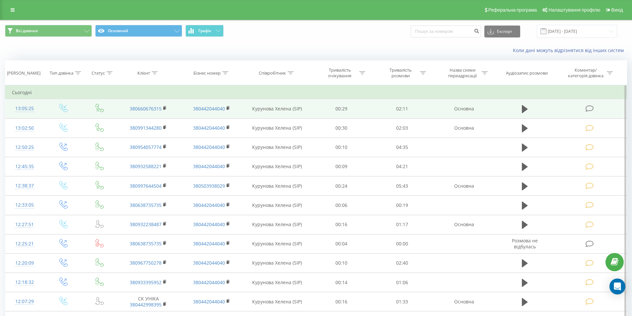
click at [586, 108] on icon at bounding box center [589, 108] width 8 height 7
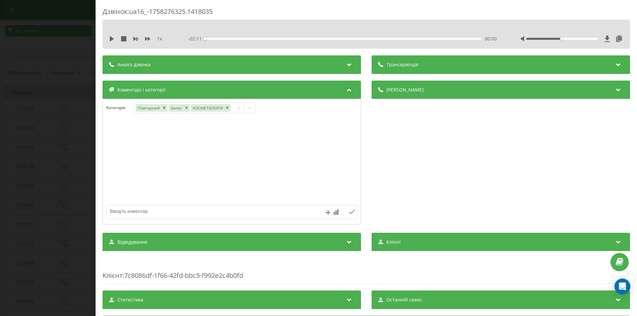
click at [61, 165] on div "Дзвінок : ua16_-1758276325.1418035 1 x - 02:11 00:00 00:00 Транскрипція Для AI-…" at bounding box center [318, 158] width 637 height 316
